Goal: Navigation & Orientation: Find specific page/section

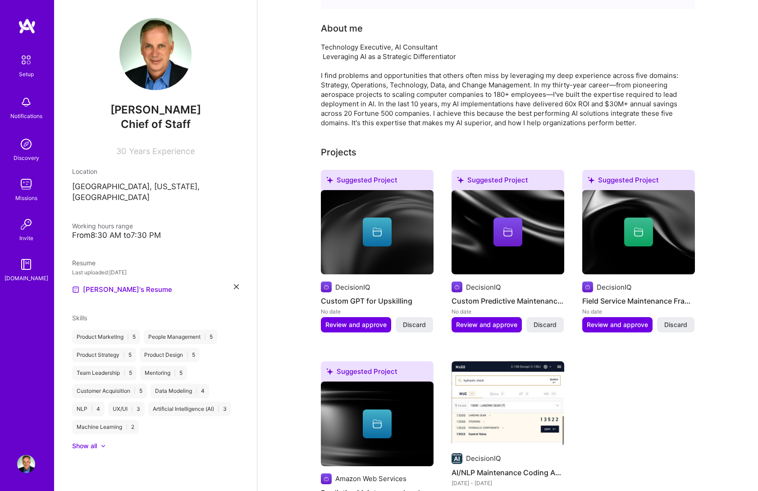
scroll to position [234, 0]
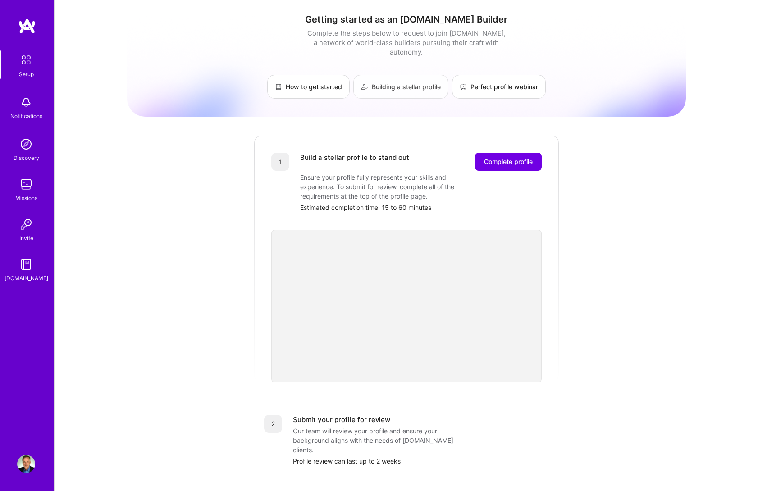
click at [376, 81] on link "Building a stellar profile" at bounding box center [400, 87] width 95 height 24
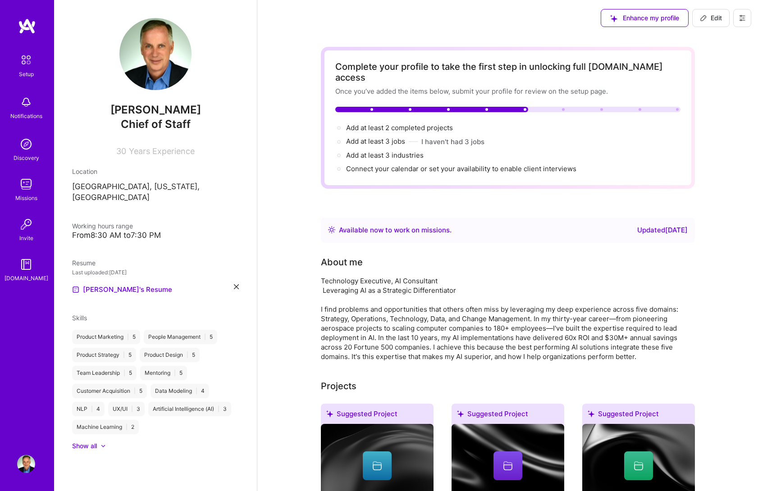
click at [20, 265] on img at bounding box center [26, 264] width 18 height 18
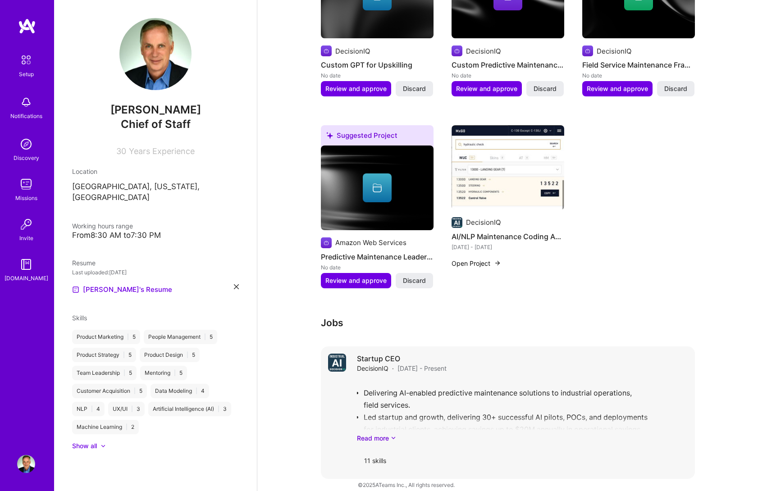
scroll to position [468, 0]
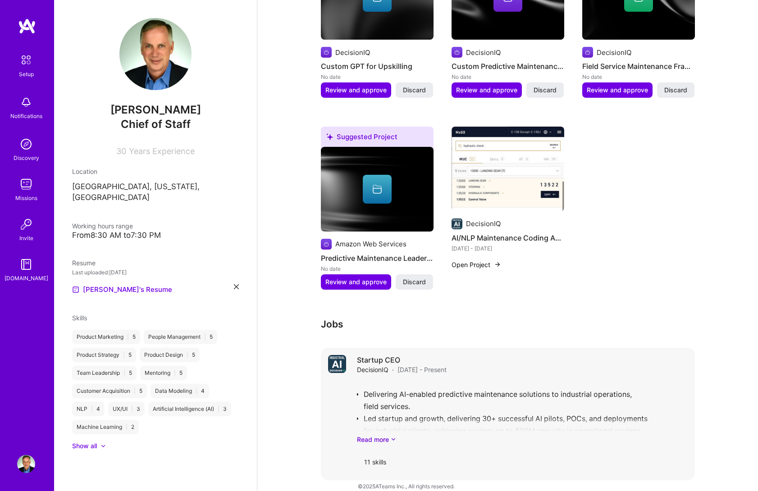
click at [350, 348] on div "Startup CEO DecisionIQ · [DATE] - Present Delivering AI-enabled predictive main…" at bounding box center [508, 414] width 374 height 132
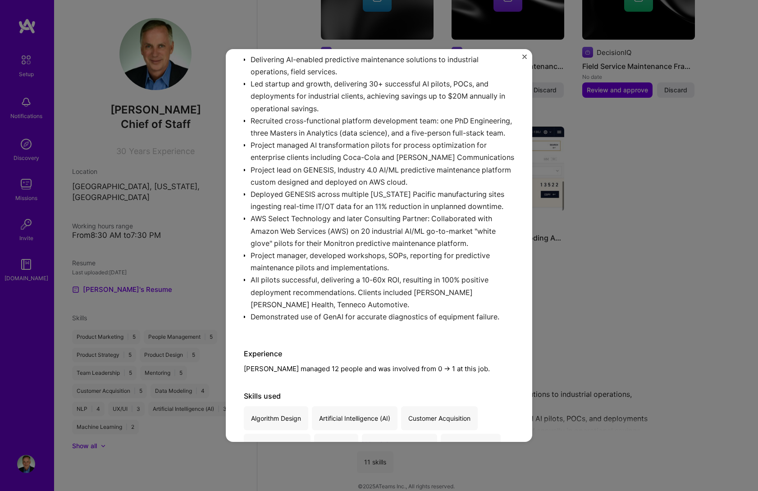
scroll to position [111, 0]
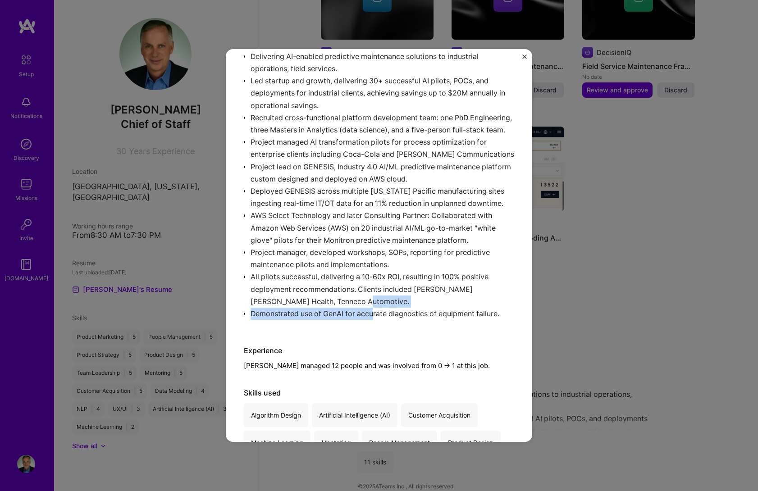
drag, startPoint x: 374, startPoint y: 324, endPoint x: 346, endPoint y: 312, distance: 30.5
click at [346, 312] on div "Delivering AI-enabled predictive maintenance solutions to industrial operations…" at bounding box center [379, 186] width 270 height 284
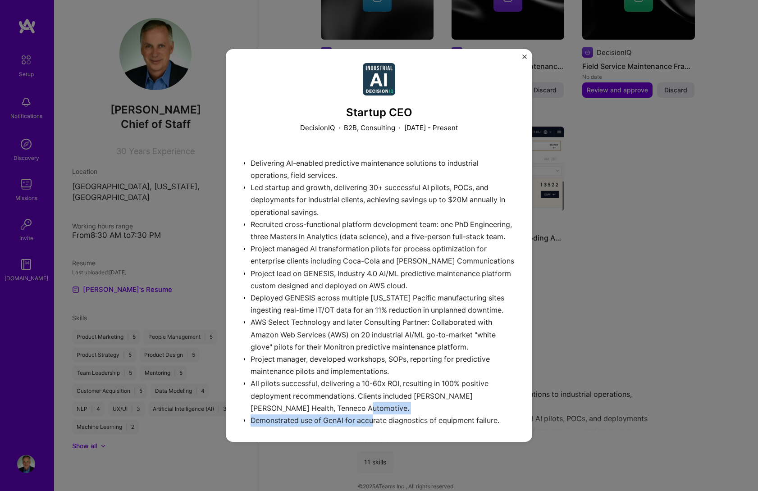
scroll to position [3, 0]
click at [524, 56] on img "Close" at bounding box center [524, 57] width 5 height 5
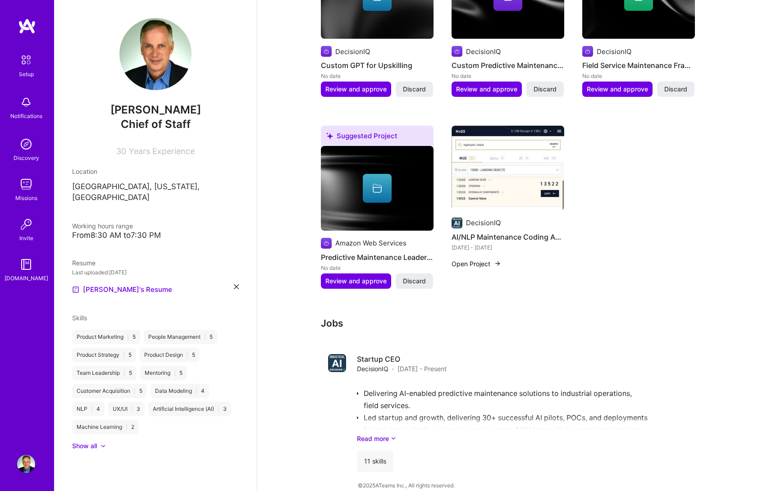
scroll to position [468, 0]
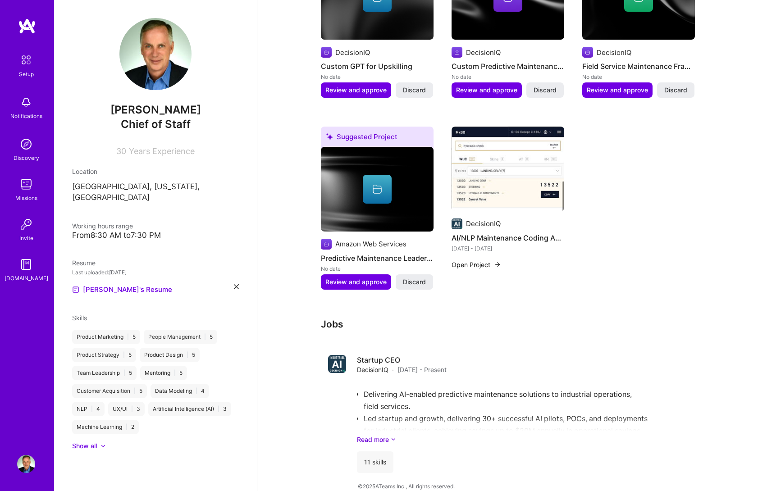
click at [337, 318] on h3 "Jobs" at bounding box center [508, 323] width 374 height 11
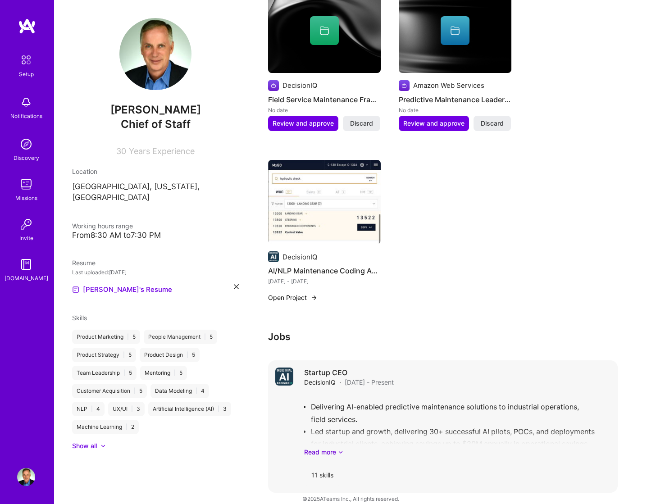
scroll to position [627, 0]
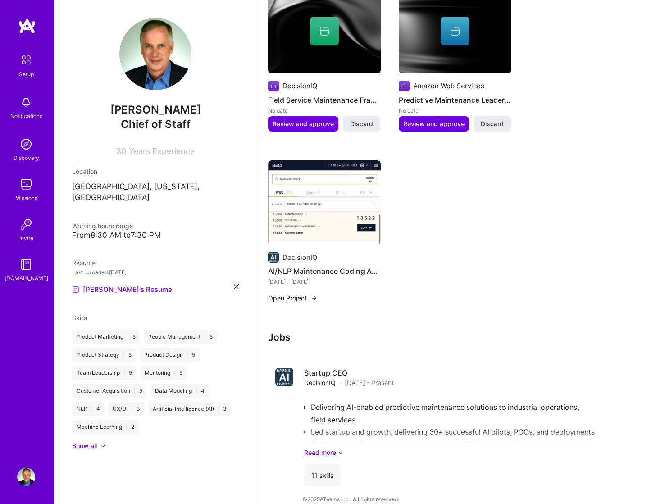
click at [89, 441] on div "Show all" at bounding box center [84, 445] width 25 height 9
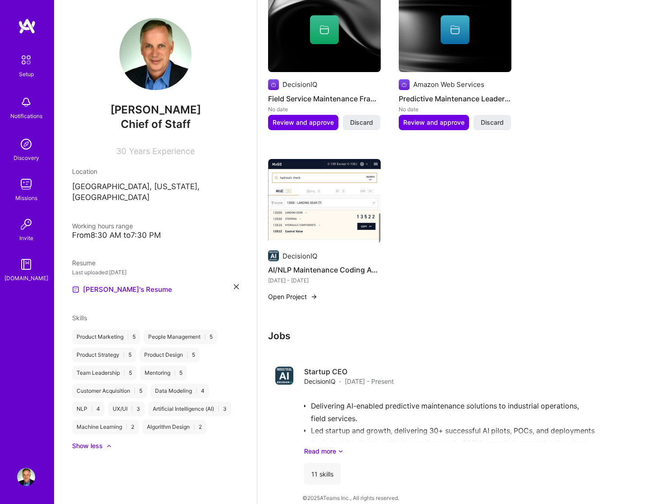
scroll to position [629, 0]
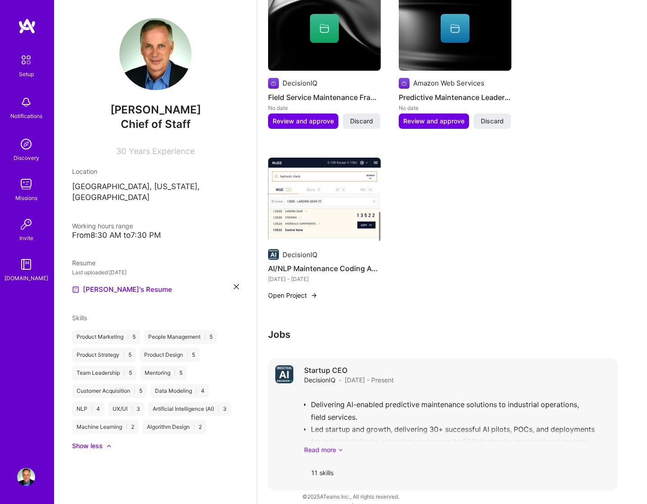
click at [324, 445] on link "Read more" at bounding box center [457, 449] width 306 height 9
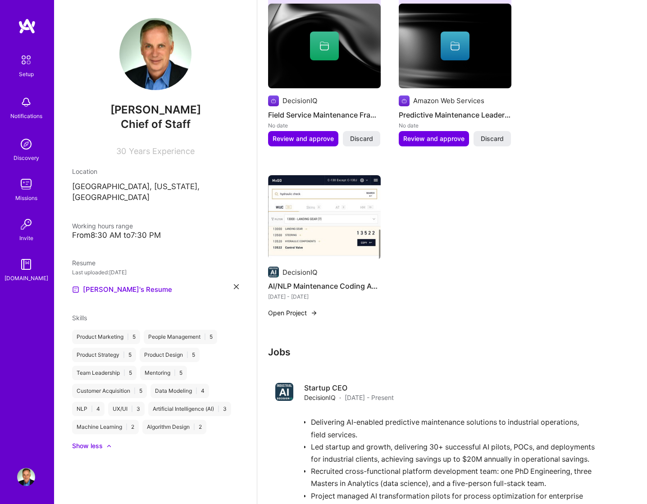
scroll to position [610, 0]
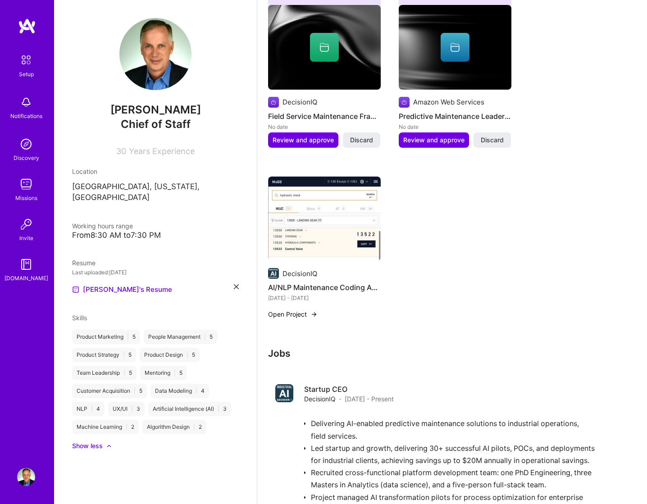
click at [347, 205] on img at bounding box center [324, 219] width 113 height 85
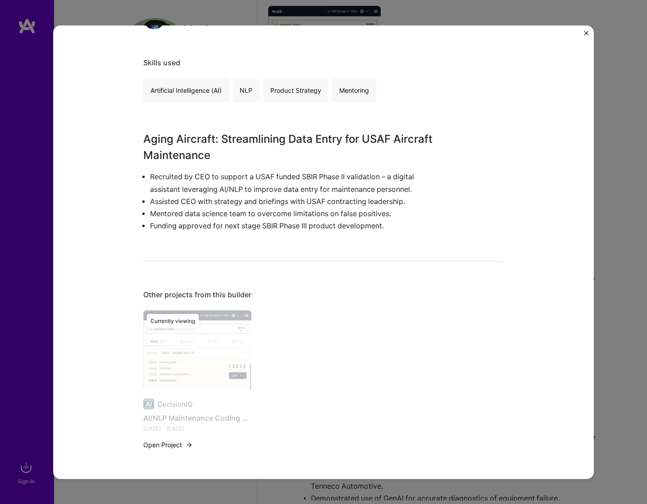
scroll to position [439, 0]
click at [149, 442] on button "Open Project" at bounding box center [168, 445] width 50 height 9
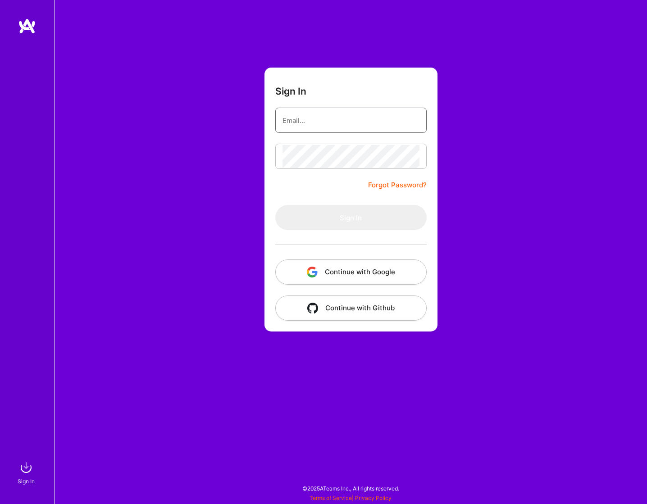
type input "projects@decisioniq.com"
click at [350, 218] on button "Sign In" at bounding box center [350, 217] width 151 height 25
